Goal: Use online tool/utility: Utilize a website feature to perform a specific function

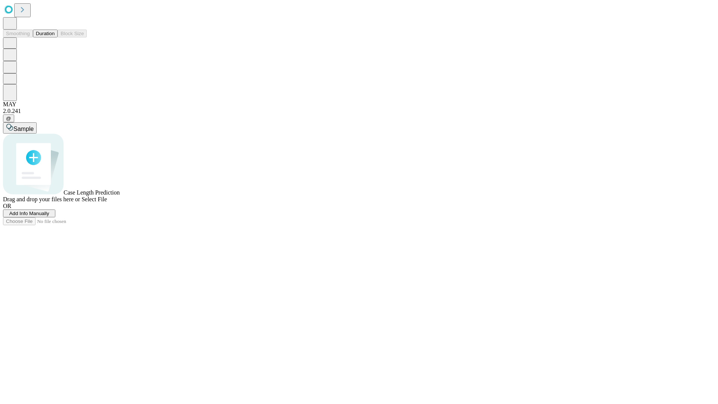
click at [55, 37] on button "Duration" at bounding box center [45, 34] width 25 height 8
click at [49, 216] on span "Add Info Manually" at bounding box center [29, 214] width 40 height 6
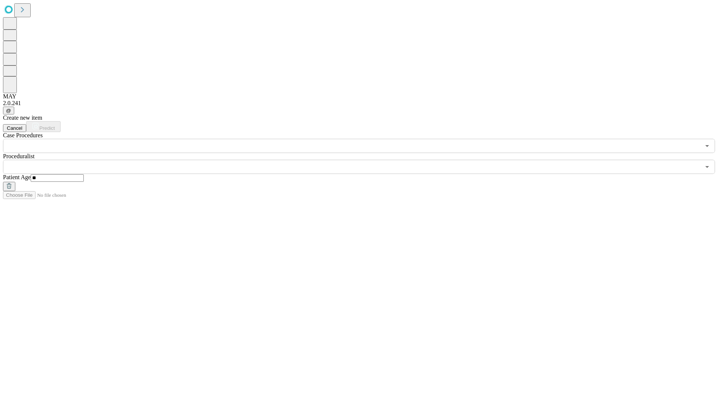
type input "**"
click at [364, 160] on input "text" at bounding box center [351, 167] width 697 height 14
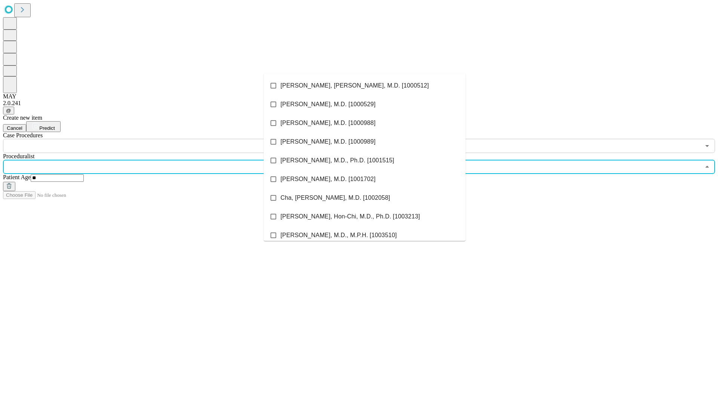
click at [365, 86] on li "[PERSON_NAME], [PERSON_NAME], M.D. [1000512]" at bounding box center [365, 85] width 202 height 19
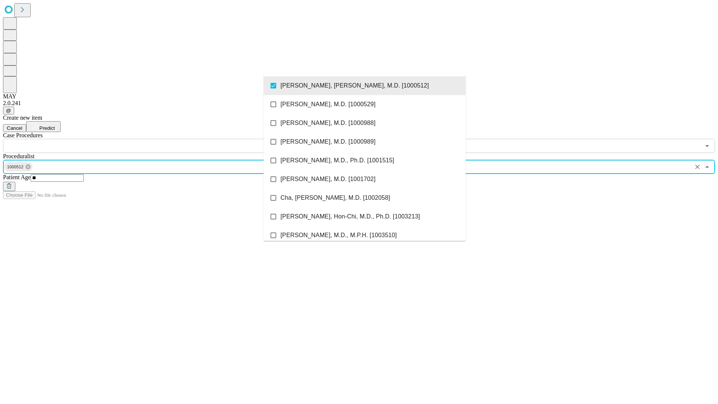
click at [157, 139] on input "text" at bounding box center [351, 146] width 697 height 14
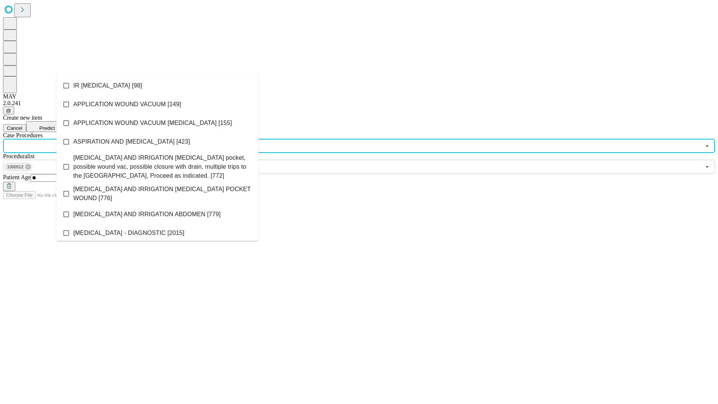
click at [157, 86] on li "IR [MEDICAL_DATA] [98]" at bounding box center [157, 85] width 202 height 19
click at [55, 125] on span "Predict" at bounding box center [46, 128] width 15 height 6
